Goal: Task Accomplishment & Management: Manage account settings

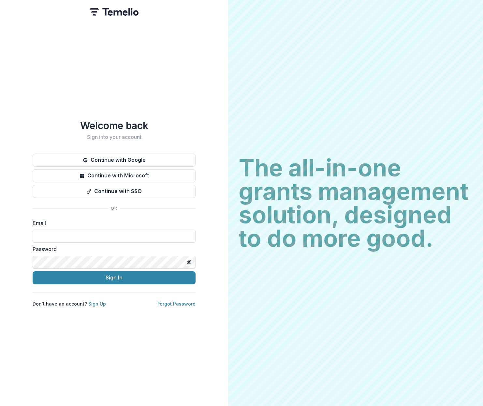
click at [126, 313] on div "Welcome back Sign into your account Continue with Google Continue with Microsof…" at bounding box center [114, 203] width 228 height 406
click at [95, 301] on link "Sign Up" at bounding box center [97, 304] width 18 height 6
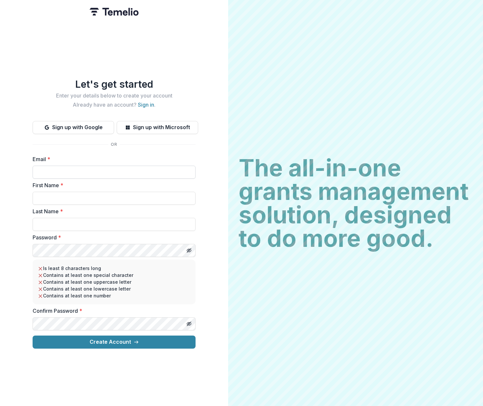
click at [59, 166] on input "Email *" at bounding box center [114, 172] width 163 height 13
type input "**********"
type input "********"
type input "***"
drag, startPoint x: 96, startPoint y: 172, endPoint x: 25, endPoint y: 161, distance: 71.9
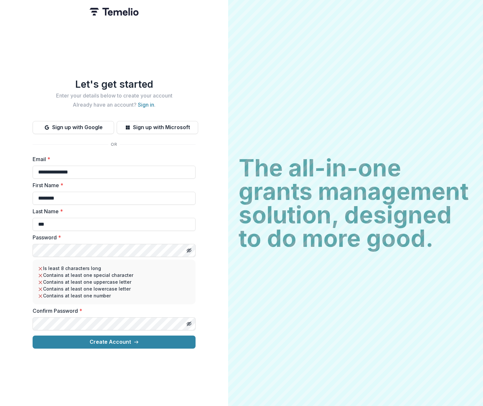
click at [25, 161] on div "**********" at bounding box center [114, 203] width 228 height 406
type input "**********"
click at [150, 339] on button "Create Account" at bounding box center [114, 341] width 163 height 13
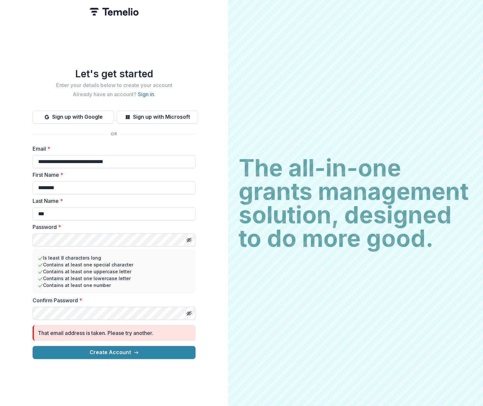
click at [126, 381] on div "**********" at bounding box center [114, 203] width 228 height 406
click at [106, 68] on h1 "Let's get started" at bounding box center [114, 74] width 163 height 12
click at [126, 12] on img at bounding box center [114, 12] width 49 height 8
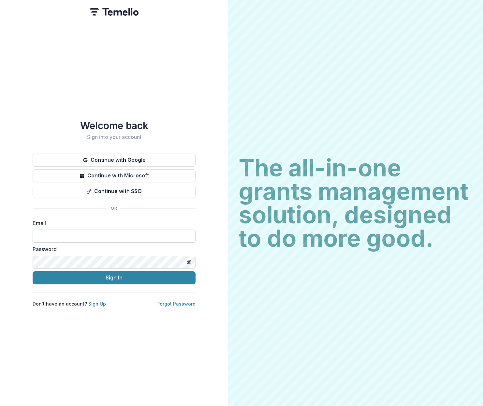
click at [61, 235] on input at bounding box center [114, 235] width 163 height 13
type input "**********"
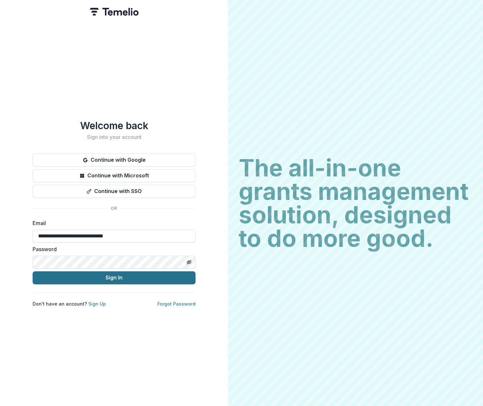
click at [120, 276] on button "Sign In" at bounding box center [114, 277] width 163 height 13
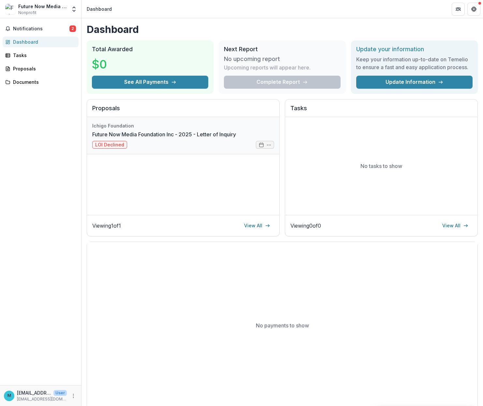
click at [157, 138] on link "Future Now Media Foundation Inc - 2025 - Letter of Inquiry" at bounding box center [164, 134] width 144 height 8
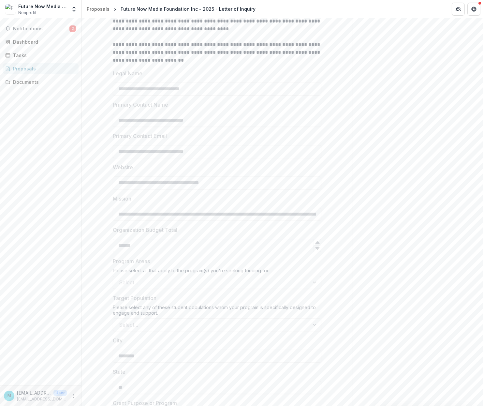
scroll to position [231, 0]
click at [306, 283] on div "Select..." at bounding box center [217, 283] width 209 height 13
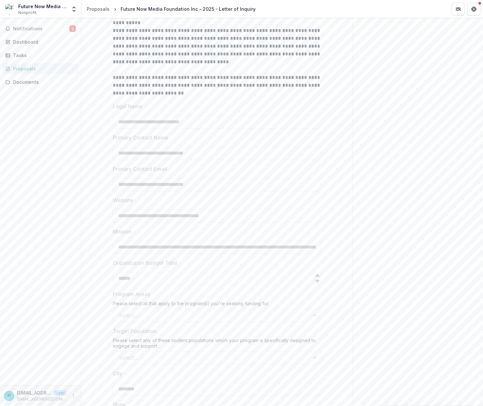
scroll to position [0, 0]
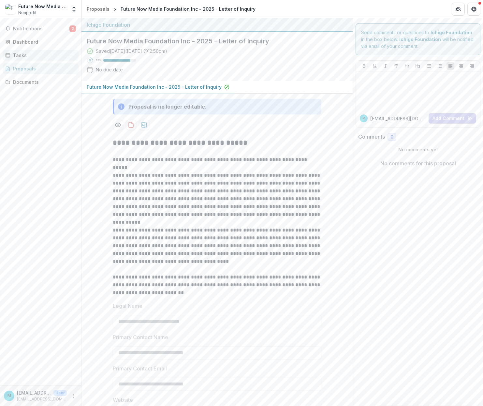
click at [17, 55] on div "Tasks" at bounding box center [43, 55] width 60 height 7
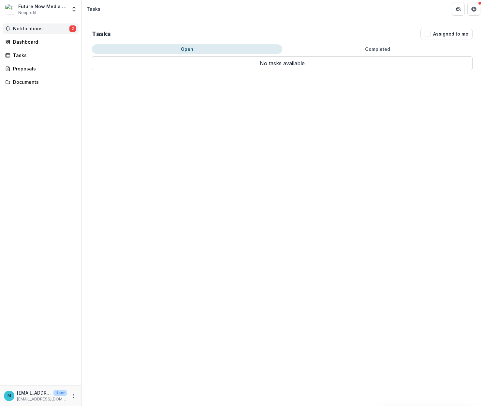
click at [32, 30] on span "Notifications" at bounding box center [41, 29] width 56 height 6
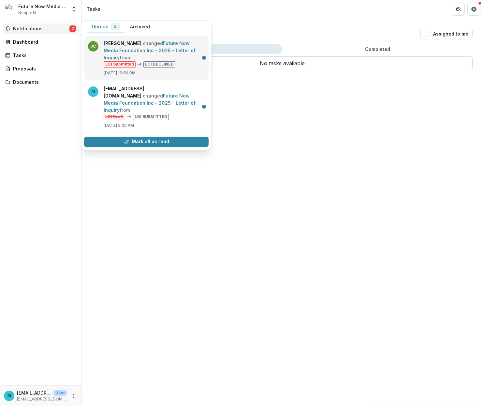
click at [154, 44] on link "Future Now Media Foundation Inc - 2025 - Letter of Inquiry" at bounding box center [150, 50] width 92 height 20
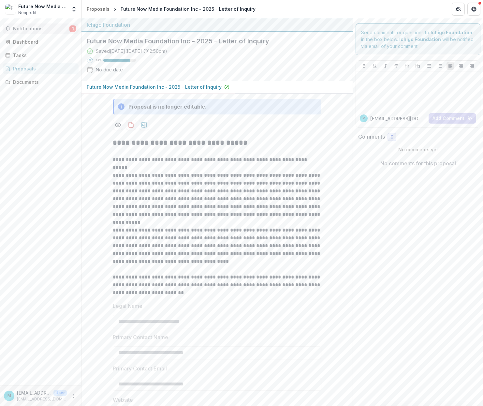
click at [56, 26] on span "Notifications" at bounding box center [41, 29] width 56 height 6
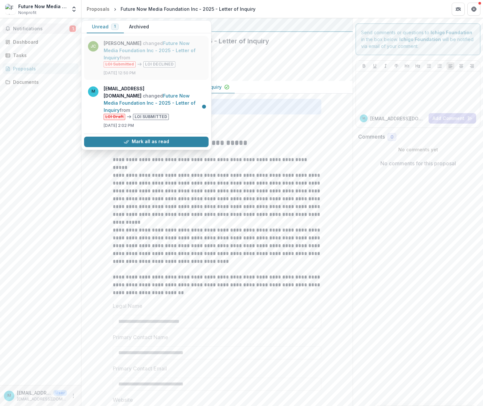
click at [112, 41] on link "Future Now Media Foundation Inc - 2025 - Letter of Inquiry" at bounding box center [150, 50] width 92 height 20
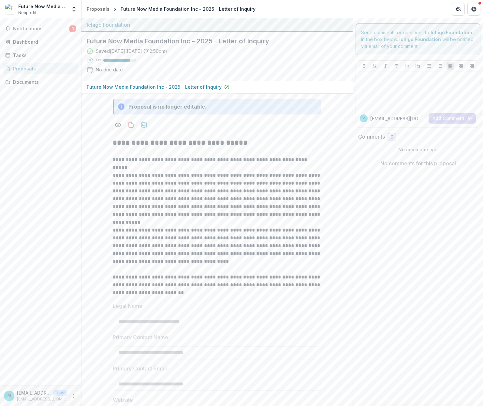
click at [109, 31] on div "Ichigo Foundation" at bounding box center [216, 25] width 271 height 14
click at [196, 88] on p "Future Now Media Foundation Inc - 2025 - Letter of Inquiry" at bounding box center [154, 86] width 135 height 7
click at [62, 28] on span "Notifications" at bounding box center [41, 29] width 56 height 6
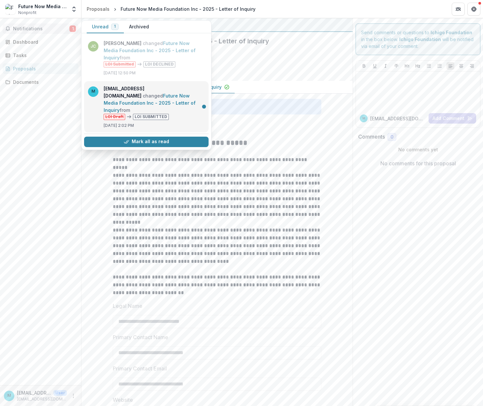
click at [129, 93] on link "Future Now Media Foundation Inc - 2025 - Letter of Inquiry" at bounding box center [150, 103] width 92 height 20
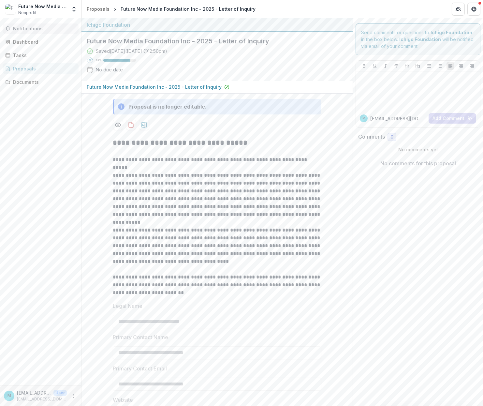
click at [23, 28] on span "Notifications" at bounding box center [44, 29] width 63 height 6
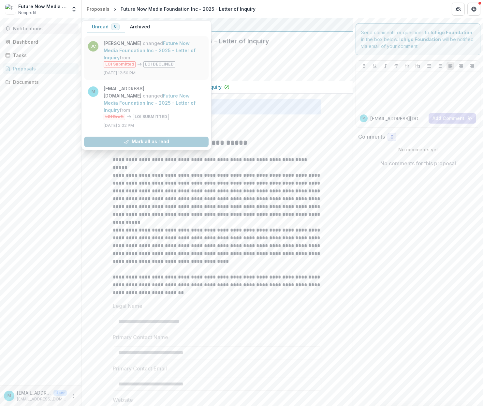
click at [129, 60] on link "Future Now Media Foundation Inc - 2025 - Letter of Inquiry" at bounding box center [150, 50] width 92 height 20
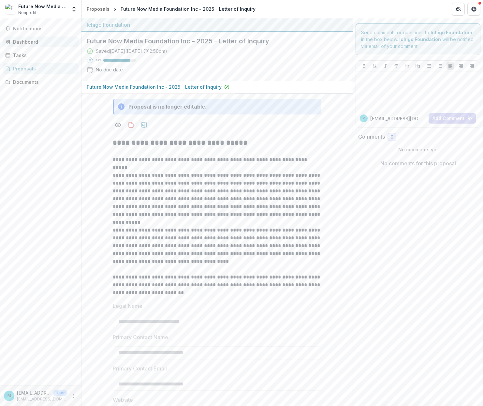
click at [32, 38] on div "Dashboard" at bounding box center [43, 41] width 60 height 7
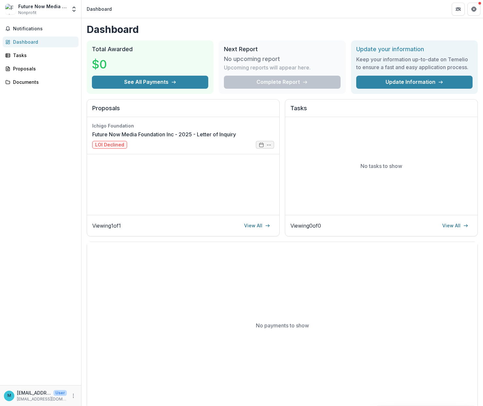
click at [20, 49] on div "Notifications Dashboard Tasks Proposals Documents" at bounding box center [40, 201] width 81 height 367
click at [20, 51] on link "Tasks" at bounding box center [41, 55] width 76 height 11
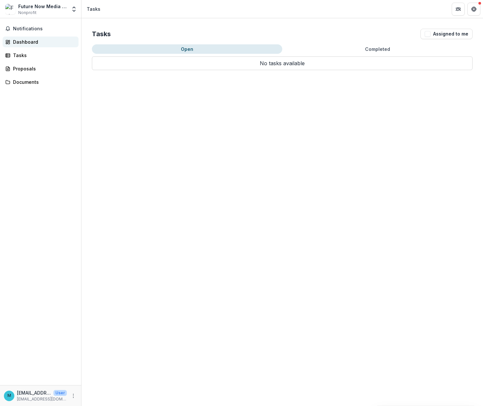
click at [21, 37] on link "Dashboard" at bounding box center [41, 41] width 76 height 11
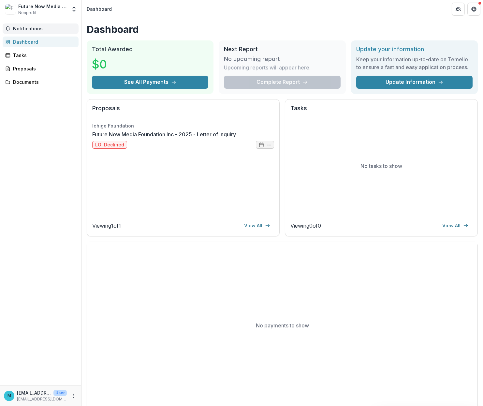
click at [26, 23] on button "Notifications" at bounding box center [41, 28] width 76 height 10
